Goal: Use online tool/utility: Utilize a website feature to perform a specific function

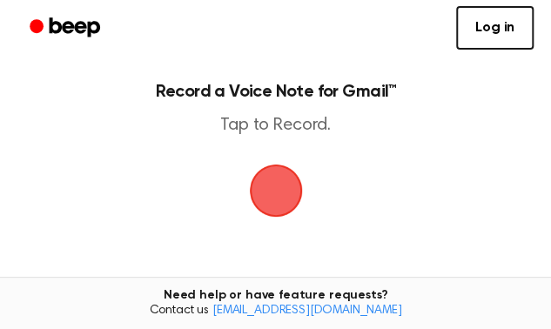
click at [286, 191] on span "button" at bounding box center [275, 190] width 91 height 91
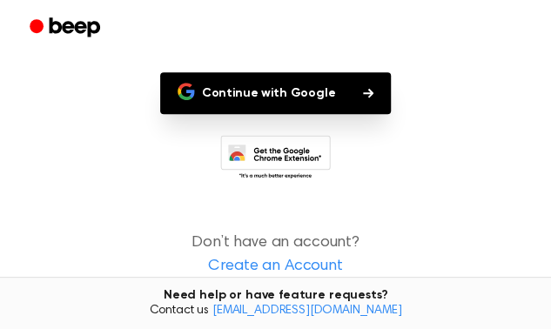
scroll to position [162, 0]
click at [339, 114] on button "Continue with Google" at bounding box center [276, 93] width 232 height 42
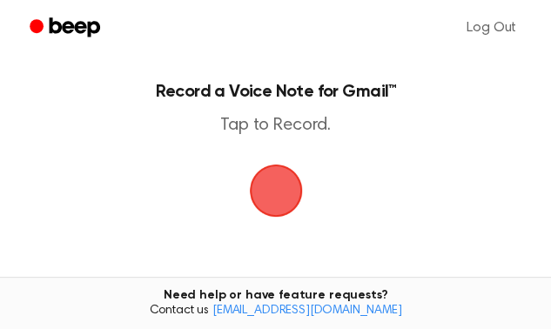
click at [275, 211] on span "button" at bounding box center [276, 191] width 98 height 98
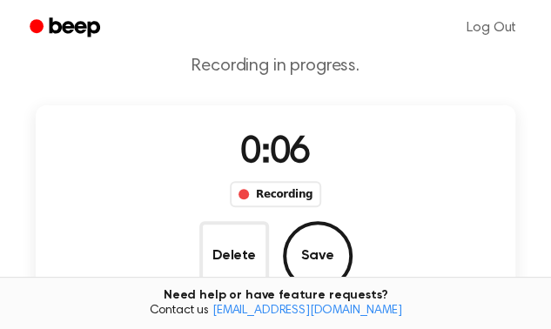
scroll to position [66, 0]
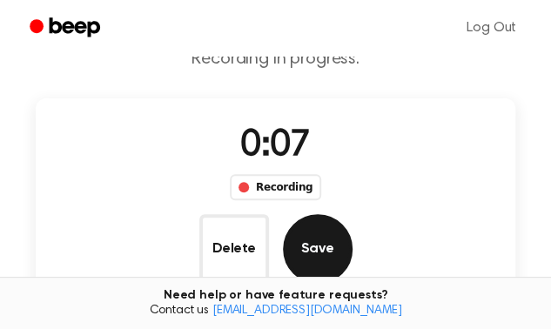
click at [353, 214] on button "Save" at bounding box center [318, 249] width 70 height 70
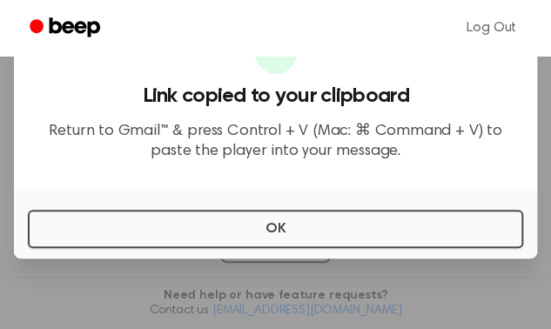
scroll to position [211, 0]
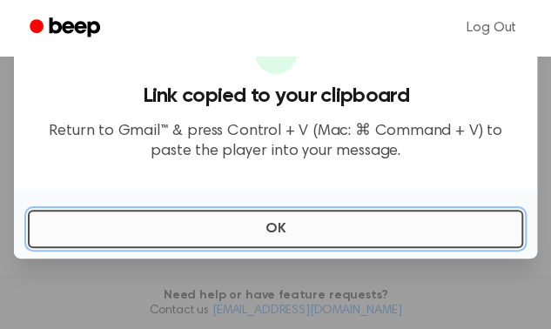
click at [449, 231] on button "OK" at bounding box center [275, 229] width 495 height 38
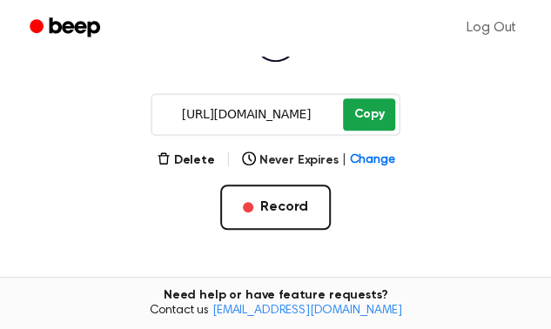
click at [362, 121] on button "Copy" at bounding box center [368, 114] width 51 height 32
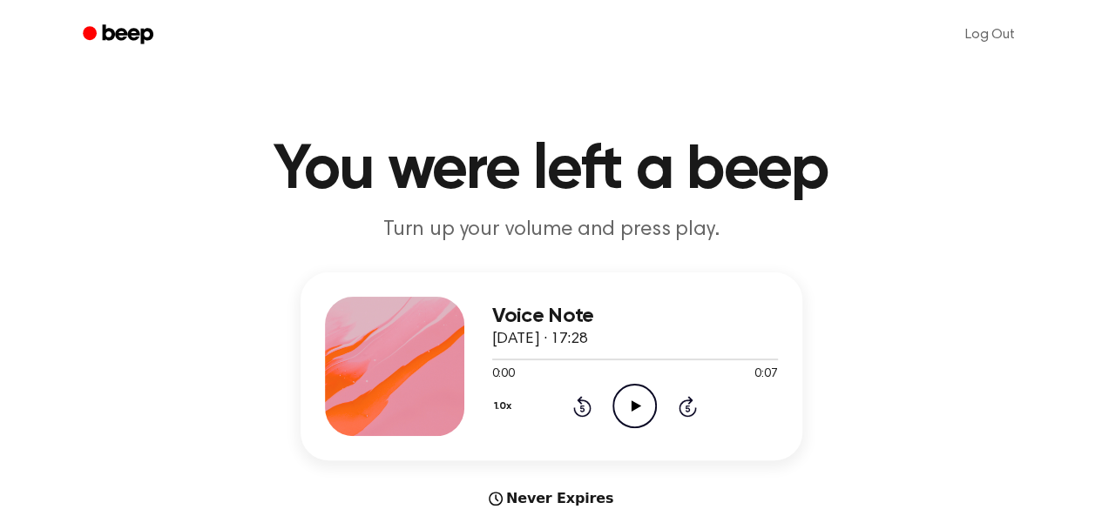
click at [628, 399] on icon "Play Audio" at bounding box center [634, 406] width 44 height 44
